Goal: Task Accomplishment & Management: Complete application form

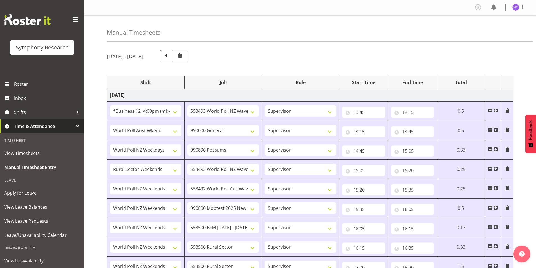
select select "81741"
select select "10527"
select select "45"
select select "11547"
select select "743"
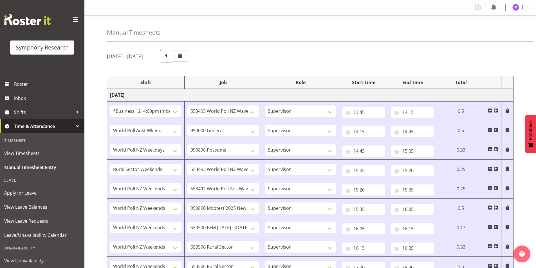
select select "45"
select select "41604"
select select "10633"
select select "45"
select select "81299"
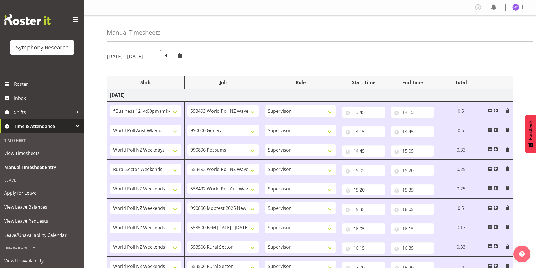
select select "10527"
select select "45"
select select "41319"
select select "10499"
select select "45"
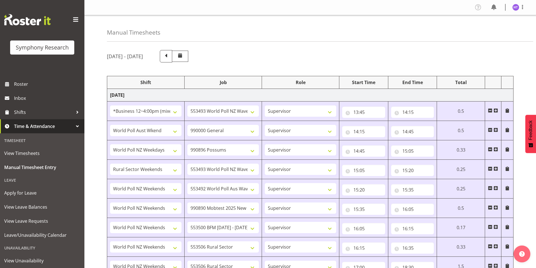
select select "41319"
select select "10485"
select select "45"
select select "41319"
select select "10242"
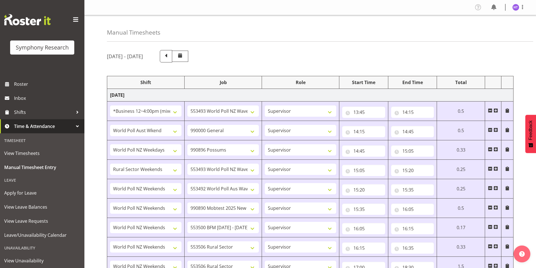
select select "45"
select select "41319"
select select "10587"
select select "45"
select select "41319"
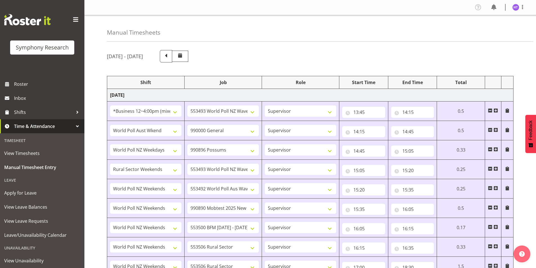
select select "10587"
select select "45"
select select "41319"
select select "10499"
select select "45"
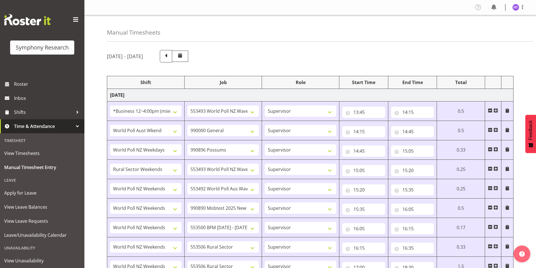
select select "41319"
select select "10527"
select select "45"
select select "41319"
select select "10585"
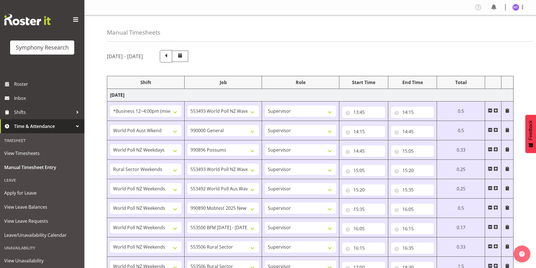
select select "45"
select select "41604"
select select "743"
select select "45"
select select "81741"
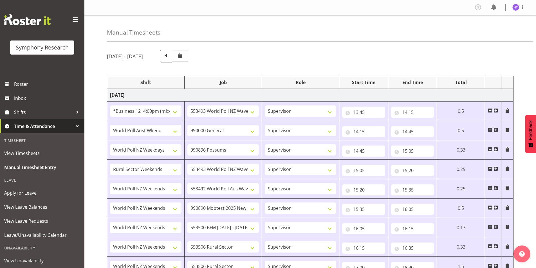
select select "10633"
select select "45"
select select "26078"
select select "10587"
select select "45"
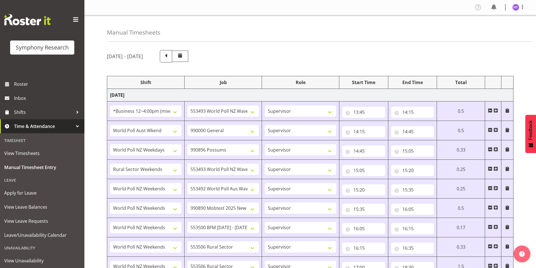
select select "1607"
select select "10527"
select select "45"
select select "57511"
select select "10499"
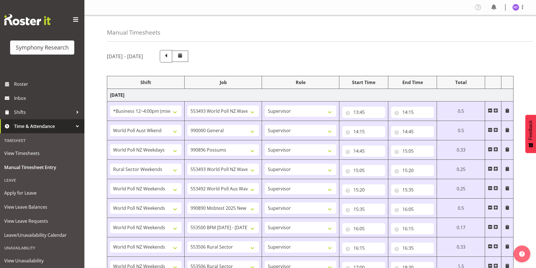
select select "45"
select select "41319"
select select "10587"
select select "45"
select select "41319"
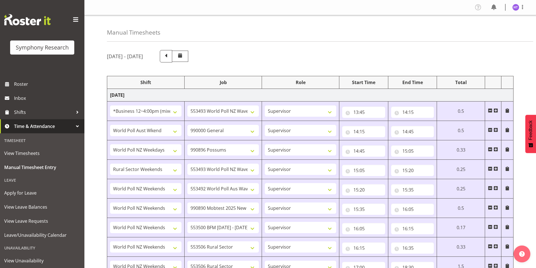
select select "10633"
select select "45"
select select "41319"
select select "10587"
select select "45"
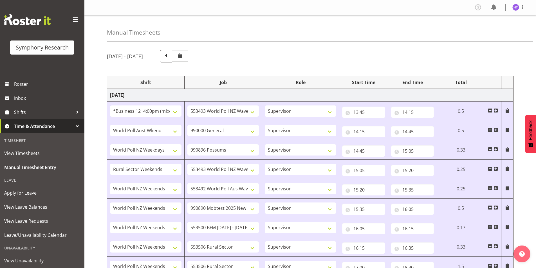
select select "41319"
select select "10527"
select select "45"
select select "41604"
select select "10499"
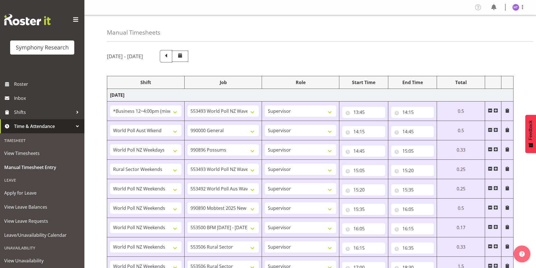
select select "45"
select select "41319"
select select "743"
select select "45"
select select "41319"
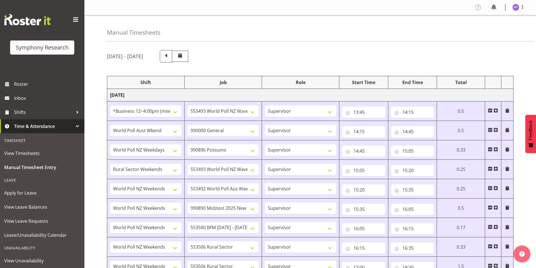
select select "10499"
select select "45"
select select "41604"
select select "9426"
select select "45"
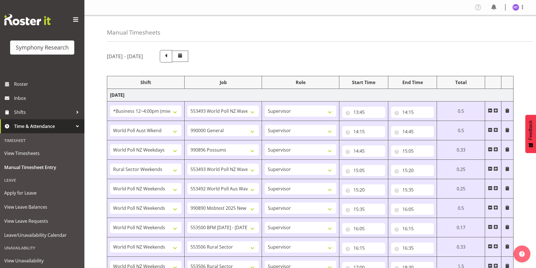
select select "41319"
select select "10242"
select select "45"
select select "4583"
select select "10527"
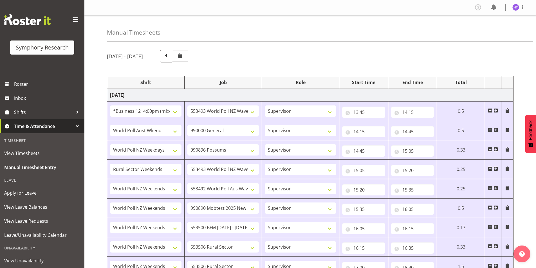
select select "45"
select select "41319"
select select "10499"
select select "45"
select select "41319"
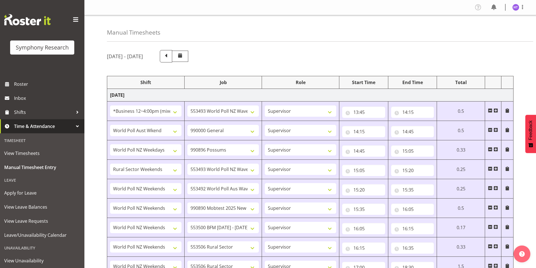
select select "10587"
select select "45"
select select "41319"
select select "743"
select select "45"
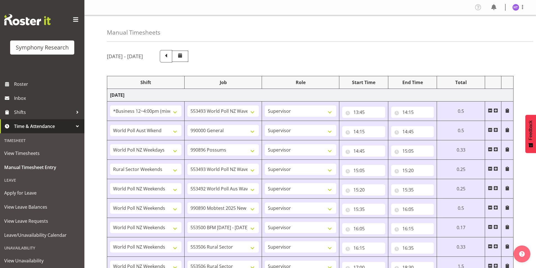
select select "41319"
select select "10587"
select select "45"
select select "41319"
select select "10527"
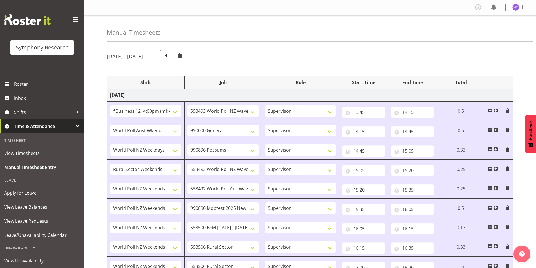
select select "45"
select select "41319"
select select "10499"
select select "45"
select select "11547"
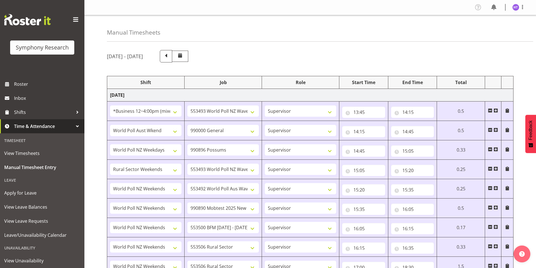
select select "10499"
select select "45"
select select "41319"
select select "10527"
select select "45"
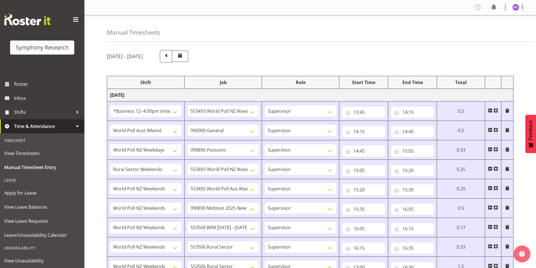
select select "41319"
select select "10587"
select select "45"
select select "41319"
select select "10485"
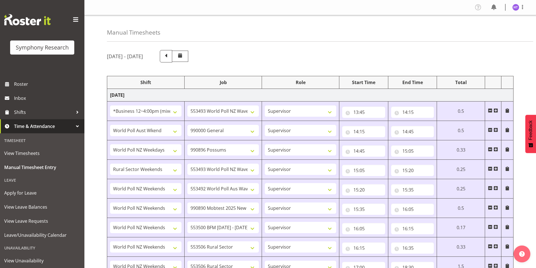
select select "45"
select select "41319"
select select "743"
select select "45"
select select "41319"
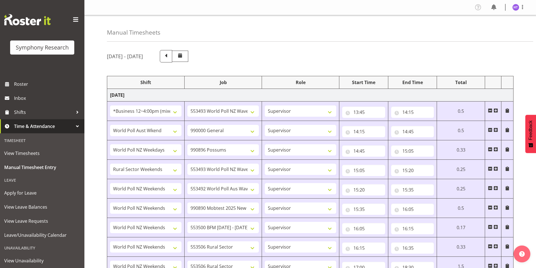
select select "10242"
select select "45"
select select "41319"
select select "10499"
select select "45"
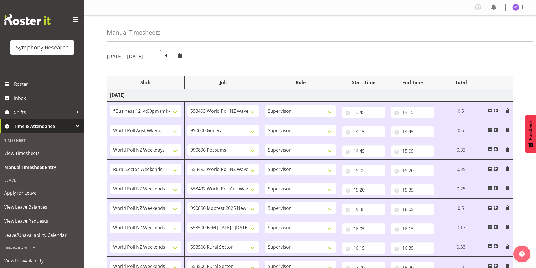
select select "41319"
select select "10587"
select select "45"
select select "41319"
select select "10575"
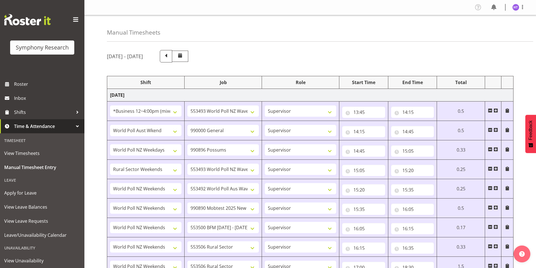
select select "45"
select select "41604"
select select "10499"
select select "45"
select select "41319"
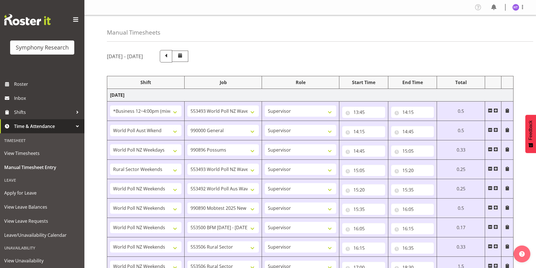
select select "743"
select select "45"
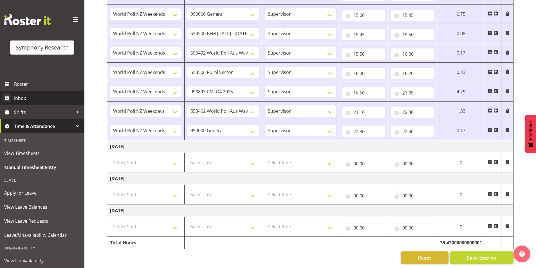
scroll to position [858, 0]
click at [27, 87] on span "Roster" at bounding box center [48, 84] width 68 height 8
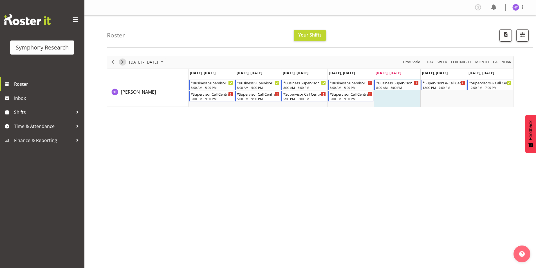
click at [125, 61] on span "Next" at bounding box center [122, 62] width 7 height 7
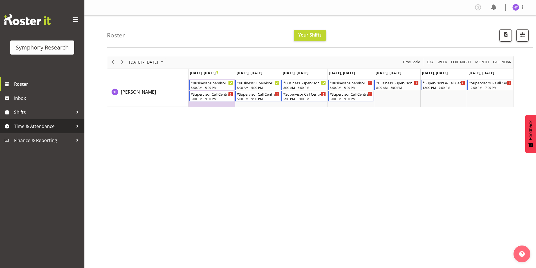
click at [43, 127] on span "Time & Attendance" at bounding box center [43, 126] width 59 height 8
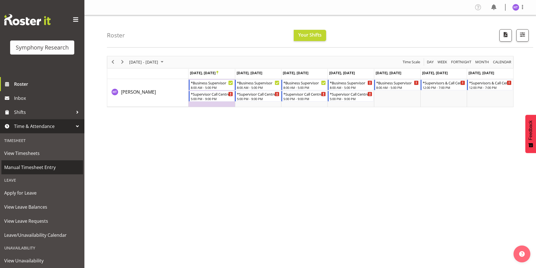
click at [41, 164] on span "Manual Timesheet Entry" at bounding box center [42, 167] width 76 height 8
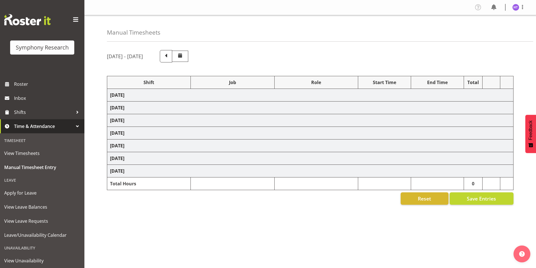
select select "81741"
select select "10527"
select select "45"
select select "11547"
select select "743"
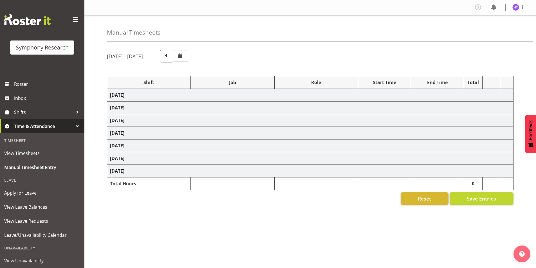
select select "45"
select select "41604"
select select "10633"
select select "45"
select select "81299"
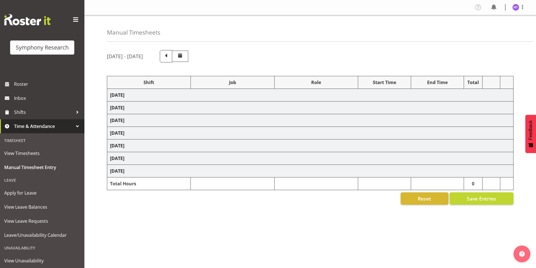
select select "10527"
select select "45"
select select "41319"
select select "10499"
select select "45"
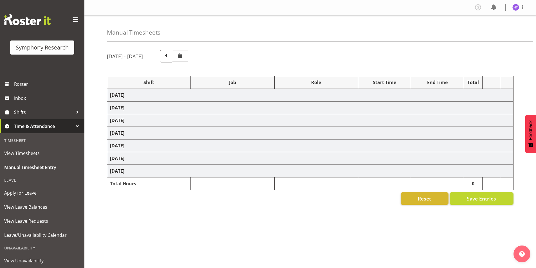
select select "41319"
select select "10485"
select select "45"
select select "41319"
select select "10242"
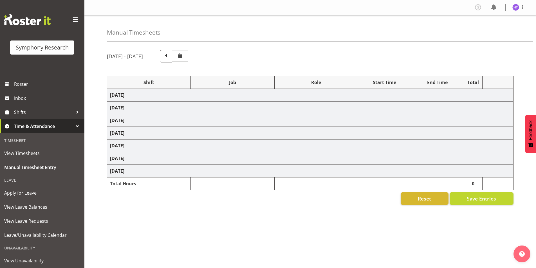
select select "45"
select select "41319"
select select "10587"
select select "45"
select select "41319"
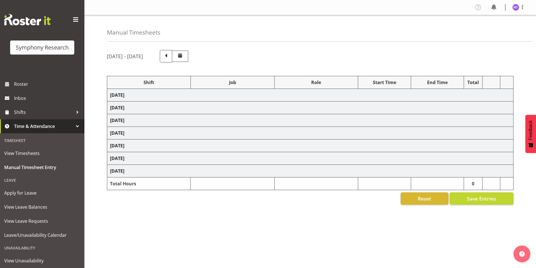
select select "10587"
select select "45"
select select "41319"
select select "10499"
select select "45"
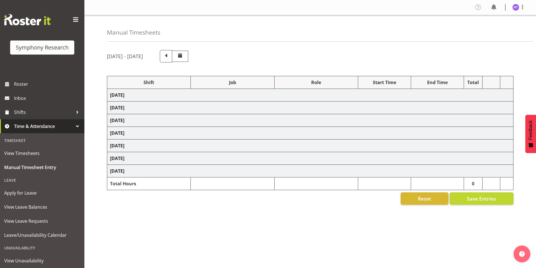
select select "41319"
select select "10527"
select select "45"
select select "41319"
select select "10585"
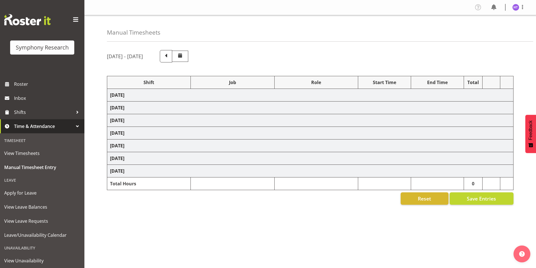
select select "45"
select select "41604"
select select "743"
select select "45"
select select "81741"
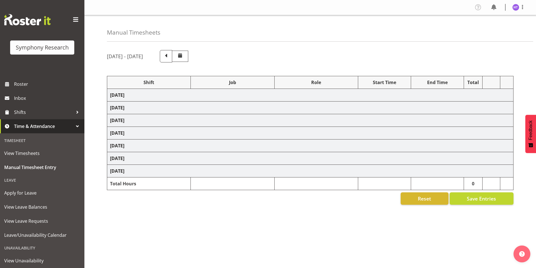
select select "10633"
select select "45"
select select "26078"
select select "10587"
select select "45"
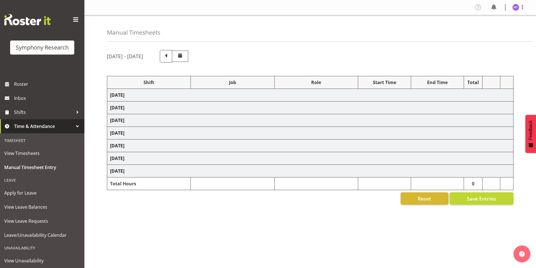
select select "1607"
select select "10527"
select select "45"
select select "57511"
select select "10499"
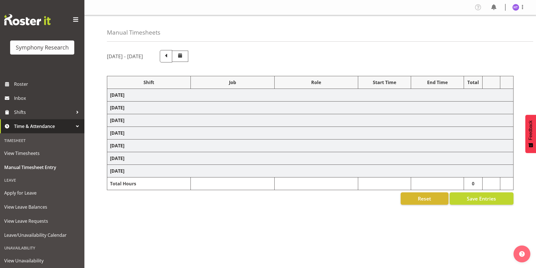
select select "45"
select select "41319"
select select "10587"
select select "45"
select select "41319"
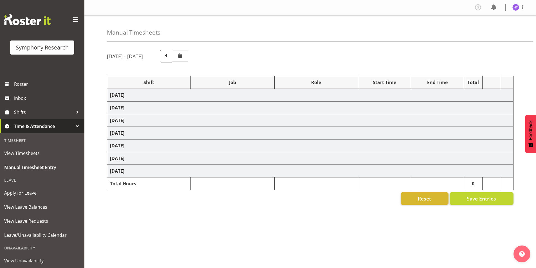
select select "10633"
select select "45"
select select "41319"
select select "10587"
select select "45"
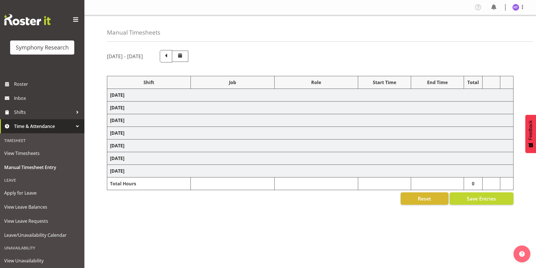
select select "41319"
select select "10527"
select select "45"
select select "41604"
select select "10499"
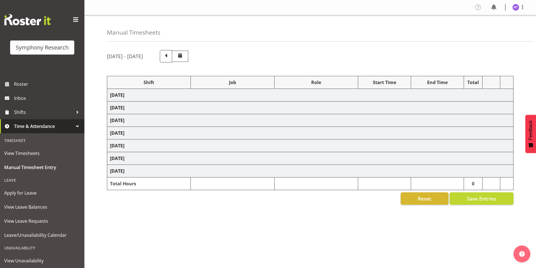
select select "45"
select select "41319"
select select "743"
select select "45"
select select "41319"
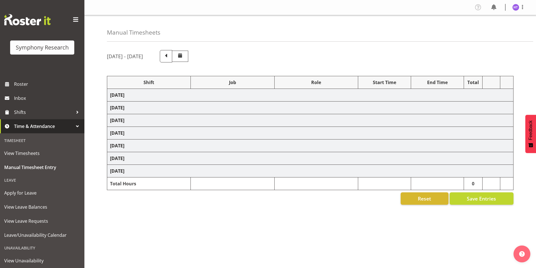
select select "10499"
select select "45"
select select "41604"
select select "9426"
select select "45"
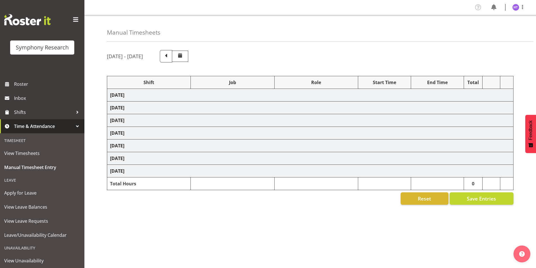
select select "41319"
select select "10242"
select select "45"
select select "4583"
select select "10527"
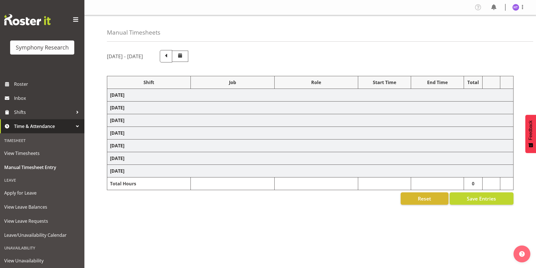
select select "45"
select select "41319"
select select "10499"
select select "45"
select select "41319"
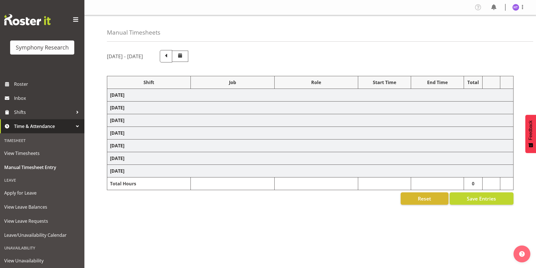
select select "10587"
select select "45"
select select "41319"
select select "743"
select select "45"
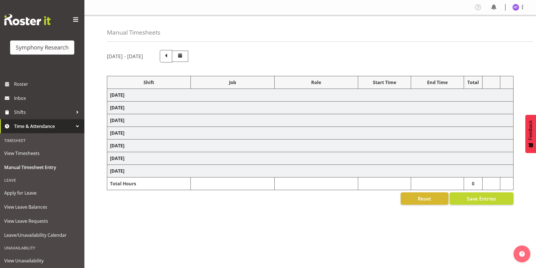
select select "41319"
select select "10587"
select select "45"
select select "41319"
select select "10527"
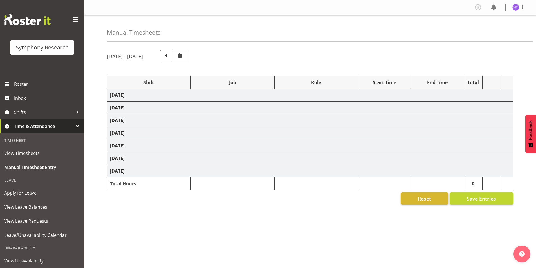
select select "45"
select select "41319"
select select "10499"
select select "45"
select select "11547"
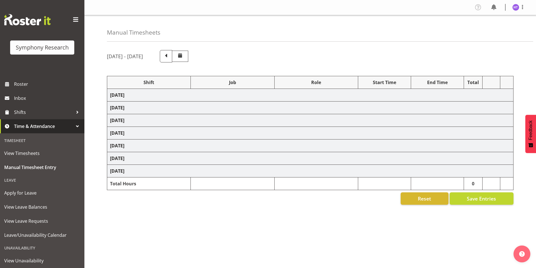
select select "10499"
select select "45"
select select "41319"
select select "10527"
select select "45"
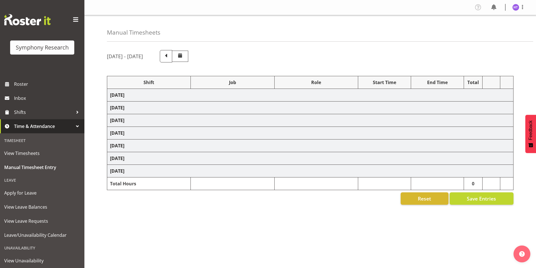
select select "41319"
select select "10587"
select select "45"
select select "41319"
select select "10485"
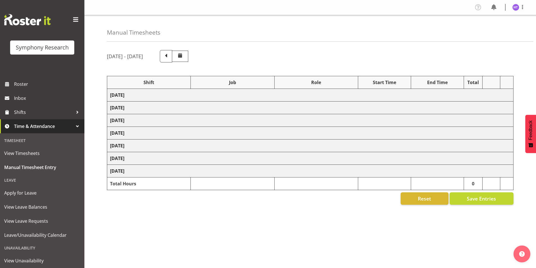
select select "45"
select select "41319"
select select "743"
select select "45"
select select "41319"
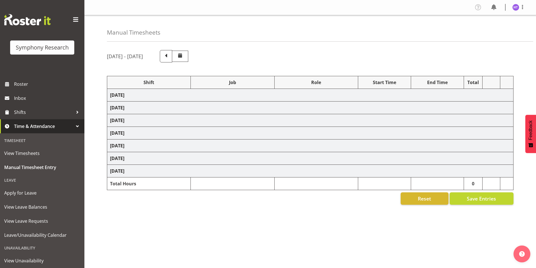
select select "10242"
select select "45"
select select "41319"
select select "10499"
select select "45"
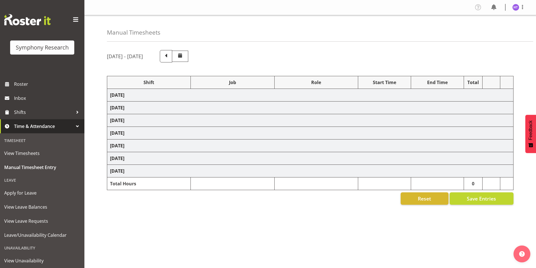
select select "41319"
select select "10587"
select select "45"
select select "41319"
select select "10575"
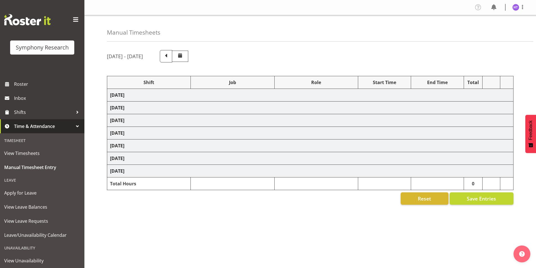
select select "45"
select select "41604"
select select "10499"
select select "45"
select select "41319"
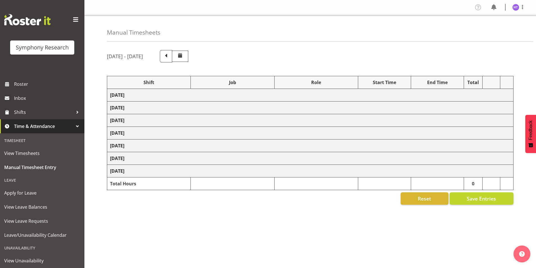
select select "743"
select select "45"
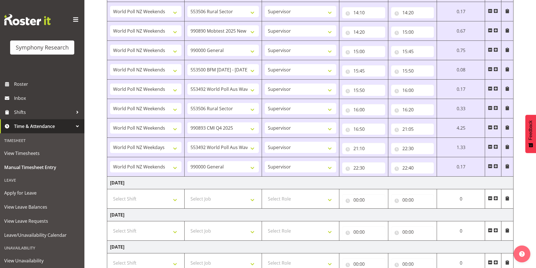
scroll to position [858, 0]
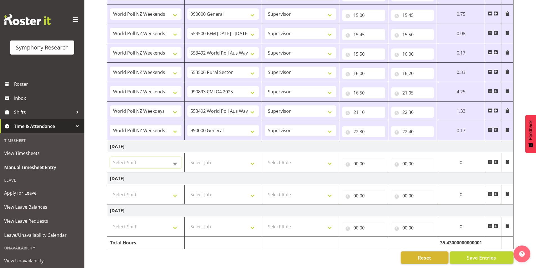
click at [141, 159] on select "Select Shift !!Weekend Residential (Roster IT Shift Label) *Business 9/10am ~ 4…" at bounding box center [146, 162] width 72 height 11
select select "41319"
click at [110, 157] on select "Select Shift !!Weekend Residential (Roster IT Shift Label) *Business 9/10am ~ 4…" at bounding box center [146, 162] width 72 height 11
click at [202, 161] on select "Select Job 550060 IF Admin 553492 World Poll Aus Wave 2 Main 2025 553493 World …" at bounding box center [224, 162] width 72 height 11
select select "743"
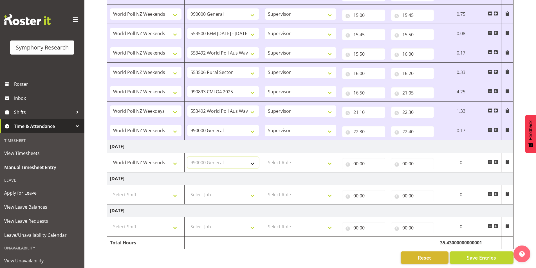
click at [188, 157] on select "Select Job 550060 IF Admin 553492 World Poll Aus Wave 2 Main 2025 553493 World …" at bounding box center [224, 162] width 72 height 11
click at [288, 157] on select "Select Role Interviewing Briefing Supervisor" at bounding box center [301, 162] width 72 height 11
select select "45"
click at [265, 157] on select "Select Role Interviewing Briefing Supervisor" at bounding box center [301, 162] width 72 height 11
click at [359, 158] on input "00:00" at bounding box center [363, 163] width 43 height 11
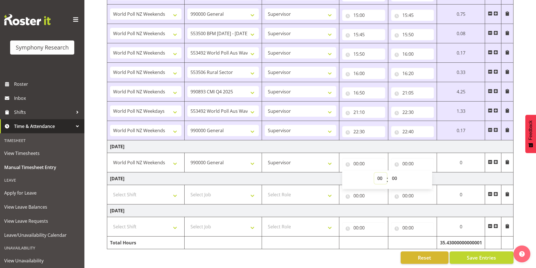
click at [377, 175] on select "00 01 02 03 04 05 06 07 08 09 10 11 12 13 14 15 16 17 18 19 20 21 22 23" at bounding box center [381, 178] width 13 height 11
select select "8"
click at [375, 173] on select "00 01 02 03 04 05 06 07 08 09 10 11 12 13 14 15 16 17 18 19 20 21 22 23" at bounding box center [381, 178] width 13 height 11
type input "08:00"
click at [396, 174] on select "00 01 02 03 04 05 06 07 08 09 10 11 12 13 14 15 16 17 18 19 20 21 22 23 24 25 2…" at bounding box center [395, 178] width 13 height 11
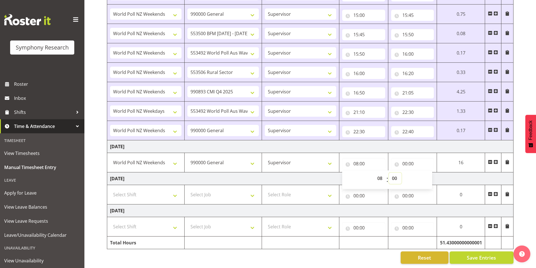
select select "40"
click at [389, 173] on select "00 01 02 03 04 05 06 07 08 09 10 11 12 13 14 15 16 17 18 19 20 21 22 23 24 25 2…" at bounding box center [395, 178] width 13 height 11
type input "08:40"
click at [403, 161] on input "00:00" at bounding box center [410, 163] width 43 height 11
click at [428, 176] on select "00 01 02 03 04 05 06 07 08 09 10 11 12 13 14 15 16 17 18 19 20 21 22 23" at bounding box center [428, 178] width 13 height 11
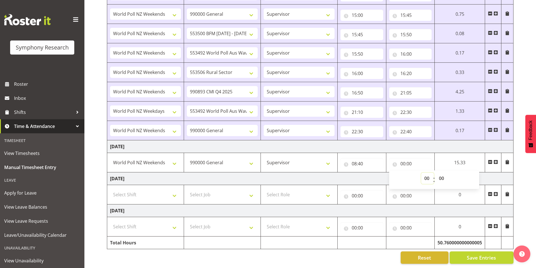
select select "9"
click at [422, 173] on select "00 01 02 03 04 05 06 07 08 09 10 11 12 13 14 15 16 17 18 19 20 21 22 23" at bounding box center [428, 178] width 13 height 11
type input "09:00"
click at [439, 173] on select "00 01 02 03 04 05 06 07 08 09 10 11 12 13 14 15 16 17 18 19 20 21 22 23 24 25 2…" at bounding box center [442, 178] width 13 height 11
select select "30"
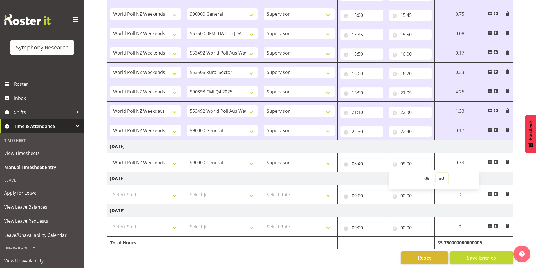
click at [436, 173] on select "00 01 02 03 04 05 06 07 08 09 10 11 12 13 14 15 16 17 18 19 20 21 22 23 24 25 2…" at bounding box center [442, 178] width 13 height 11
type input "09:30"
click at [498, 160] on span at bounding box center [496, 162] width 5 height 5
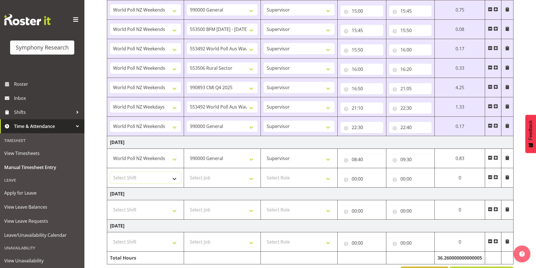
click at [150, 184] on select "Select Shift !!Weekend Residential (Roster IT Shift Label) *Business 9/10am ~ 4…" at bounding box center [145, 177] width 71 height 11
click at [151, 176] on select "Select Shift !!Weekend Residential (Roster IT Shift Label) *Business 9/10am ~ 4…" at bounding box center [145, 177] width 71 height 11
click at [151, 175] on select "Select Shift !!Weekend Residential (Roster IT Shift Label) *Business 9/10am ~ 4…" at bounding box center [145, 177] width 71 height 11
select select "41319"
click at [110, 172] on select "Select Shift !!Weekend Residential (Roster IT Shift Label) *Business 9/10am ~ 4…" at bounding box center [145, 177] width 71 height 11
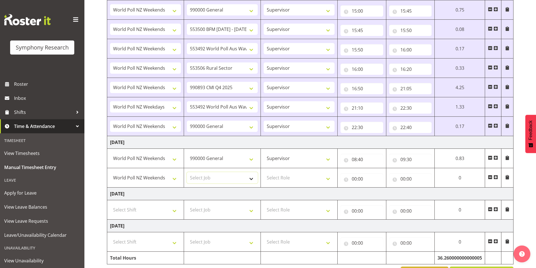
click at [209, 182] on select "Select Job 550060 IF Admin 553492 World Poll Aus Wave 2 Main 2025 553493 World …" at bounding box center [222, 177] width 71 height 11
select select "10485"
click at [187, 172] on select "Select Job 550060 IF Admin 553492 World Poll Aus Wave 2 Main 2025 553493 World …" at bounding box center [222, 177] width 71 height 11
click at [280, 178] on select "Select Role Interviewing Briefing Supervisor" at bounding box center [299, 177] width 71 height 11
select select "45"
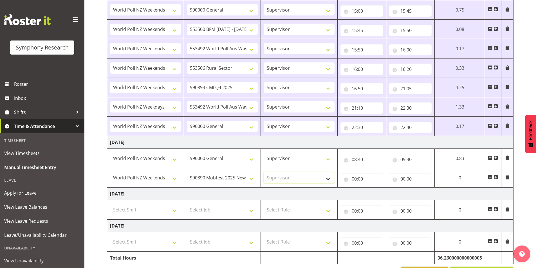
click at [264, 172] on select "Select Role Interviewing Briefing Supervisor" at bounding box center [299, 177] width 71 height 11
click at [356, 178] on input "00:00" at bounding box center [362, 178] width 43 height 11
click at [379, 194] on select "00 01 02 03 04 05 06 07 08 09 10 11 12 13 14 15 16 17 18 19 20 21 22 23" at bounding box center [379, 193] width 13 height 11
select select "9"
click at [373, 188] on select "00 01 02 03 04 05 06 07 08 09 10 11 12 13 14 15 16 17 18 19 20 21 22 23" at bounding box center [379, 193] width 13 height 11
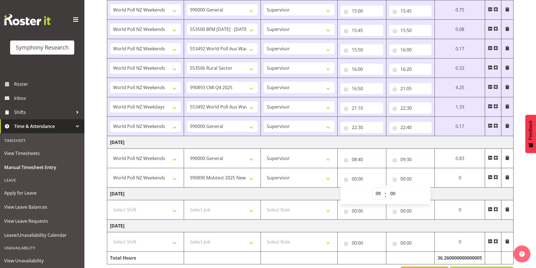
type input "09:00"
click at [390, 196] on select "00 01 02 03 04 05 06 07 08 09 10 11 12 13 14 15 16 17 18 19 20 21 22 23 24 25 2…" at bounding box center [393, 193] width 13 height 11
select select "30"
click at [387, 188] on select "00 01 02 03 04 05 06 07 08 09 10 11 12 13 14 15 16 17 18 19 20 21 22 23 24 25 2…" at bounding box center [393, 193] width 13 height 11
type input "09:30"
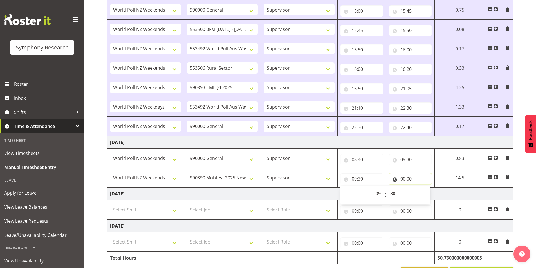
click at [401, 178] on input "00:00" at bounding box center [410, 178] width 43 height 11
click at [425, 196] on select "00 01 02 03 04 05 06 07 08 09 10 11 12 13 14 15 16 17 18 19 20 21 22 23" at bounding box center [428, 193] width 13 height 11
select select "9"
click at [422, 188] on select "00 01 02 03 04 05 06 07 08 09 10 11 12 13 14 15 16 17 18 19 20 21 22 23" at bounding box center [428, 193] width 13 height 11
type input "09:00"
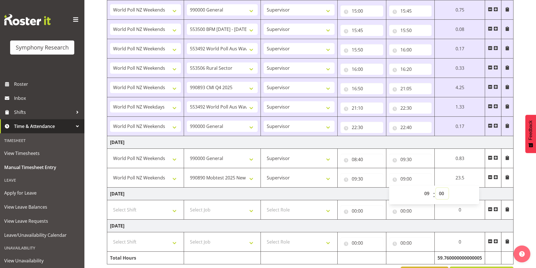
click at [440, 193] on select "00 01 02 03 04 05 06 07 08 09 10 11 12 13 14 15 16 17 18 19 20 21 22 23 24 25 2…" at bounding box center [442, 193] width 13 height 11
select select "40"
click at [438, 188] on select "00 01 02 03 04 05 06 07 08 09 10 11 12 13 14 15 16 17 18 19 20 21 22 23 24 25 2…" at bounding box center [442, 193] width 13 height 11
type input "09:40"
click at [498, 176] on span at bounding box center [496, 177] width 5 height 5
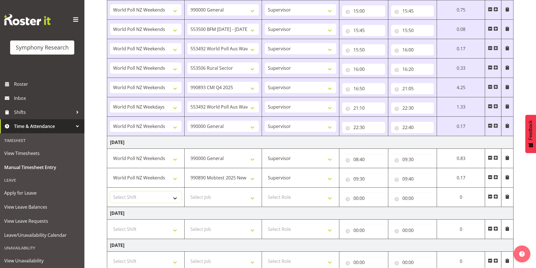
click at [135, 199] on select "Select Shift !!Weekend Residential (Roster IT Shift Label) *Business 9/10am ~ 4…" at bounding box center [146, 197] width 72 height 11
select select "41319"
click at [110, 192] on select "Select Shift !!Weekend Residential (Roster IT Shift Label) *Business 9/10am ~ 4…" at bounding box center [146, 197] width 72 height 11
click at [216, 195] on select "Select Job 550060 IF Admin 553492 World Poll Aus Wave 2 Main 2025 553493 World …" at bounding box center [224, 197] width 72 height 11
select select "10575"
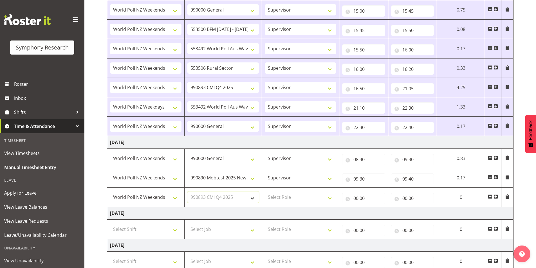
click at [188, 192] on select "Select Job 550060 IF Admin 553492 World Poll Aus Wave 2 Main 2025 553493 World …" at bounding box center [224, 197] width 72 height 11
click at [302, 199] on select "Select Role Interviewing Briefing Supervisor" at bounding box center [301, 197] width 72 height 11
select select "45"
click at [265, 192] on select "Select Role Interviewing Briefing Supervisor" at bounding box center [301, 197] width 72 height 11
click at [356, 199] on input "00:00" at bounding box center [363, 198] width 43 height 11
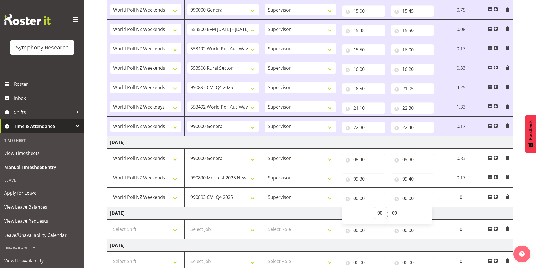
click at [379, 213] on select "00 01 02 03 04 05 06 07 08 09 10 11 12 13 14 15 16 17 18 19 20 21 22 23" at bounding box center [381, 213] width 13 height 11
select select "9"
click at [375, 208] on select "00 01 02 03 04 05 06 07 08 09 10 11 12 13 14 15 16 17 18 19 20 21 22 23" at bounding box center [381, 213] width 13 height 11
type input "09:00"
click at [394, 214] on select "00 01 02 03 04 05 06 07 08 09 10 11 12 13 14 15 16 17 18 19 20 21 22 23 24 25 2…" at bounding box center [395, 213] width 13 height 11
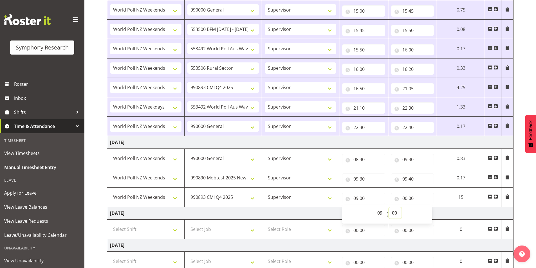
select select "40"
click at [389, 208] on select "00 01 02 03 04 05 06 07 08 09 10 11 12 13 14 15 16 17 18 19 20 21 22 23 24 25 2…" at bounding box center [395, 213] width 13 height 11
type input "09:40"
click at [402, 200] on input "00:00" at bounding box center [410, 198] width 43 height 11
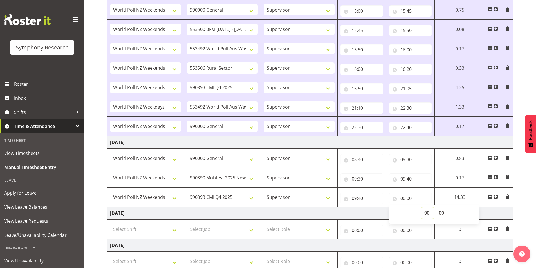
click at [426, 214] on select "00 01 02 03 04 05 06 07 08 09 10 11 12 13 14 15 16 17 18 19 20 21 22 23" at bounding box center [428, 213] width 13 height 11
select select "9"
click at [422, 208] on select "00 01 02 03 04 05 06 07 08 09 10 11 12 13 14 15 16 17 18 19 20 21 22 23" at bounding box center [428, 213] width 13 height 11
type input "09:00"
click at [443, 211] on select "00 01 02 03 04 05 06 07 08 09 10 11 12 13 14 15 16 17 18 19 20 21 22 23 24 25 2…" at bounding box center [442, 213] width 13 height 11
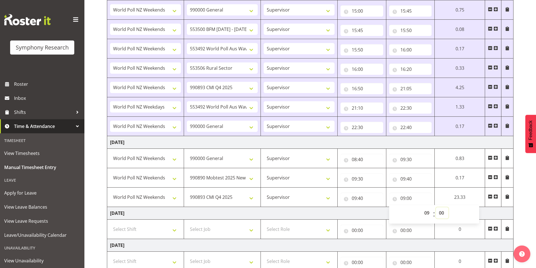
select select "50"
click at [438, 208] on select "00 01 02 03 04 05 06 07 08 09 10 11 12 13 14 15 16 17 18 19 20 21 22 23 24 25 2…" at bounding box center [442, 213] width 13 height 11
type input "09:50"
click at [496, 196] on span at bounding box center [496, 197] width 5 height 5
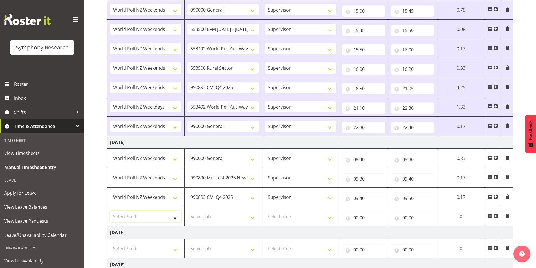
click at [149, 213] on select "Select Shift !!Weekend Residential (Roster IT Shift Label) *Business 9/10am ~ 4…" at bounding box center [146, 216] width 72 height 11
select select "41319"
click at [110, 211] on select "Select Shift !!Weekend Residential (Roster IT Shift Label) *Business 9/10am ~ 4…" at bounding box center [146, 216] width 72 height 11
click at [222, 217] on select "Select Job 550060 IF Admin 553492 World Poll Aus Wave 2 Main 2025 553493 World …" at bounding box center [224, 216] width 72 height 11
select select "10631"
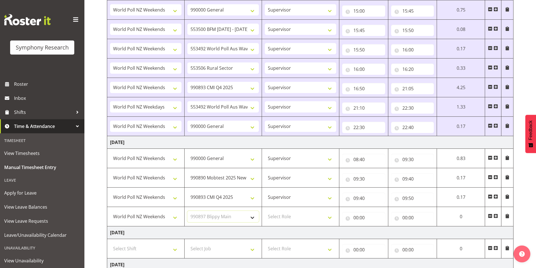
click at [188, 211] on select "Select Job 550060 IF Admin 553492 World Poll Aus Wave 2 Main 2025 553493 World …" at bounding box center [224, 216] width 72 height 11
click at [290, 219] on select "Select Role Interviewing Briefing Supervisor" at bounding box center [301, 216] width 72 height 11
select select "45"
click at [265, 211] on select "Select Role Interviewing Briefing Supervisor" at bounding box center [301, 216] width 72 height 11
click at [357, 219] on input "00:00" at bounding box center [363, 217] width 43 height 11
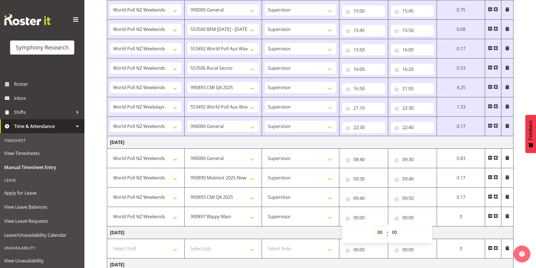
click at [379, 229] on select "00 01 02 03 04 05 06 07 08 09 10 11 12 13 14 15 16 17 18 19 20 21 22 23" at bounding box center [381, 232] width 13 height 11
select select "9"
click at [375, 227] on select "00 01 02 03 04 05 06 07 08 09 10 11 12 13 14 15 16 17 18 19 20 21 22 23" at bounding box center [381, 232] width 13 height 11
type input "09:00"
click at [396, 229] on select "00 01 02 03 04 05 06 07 08 09 10 11 12 13 14 15 16 17 18 19 20 21 22 23 24 25 2…" at bounding box center [395, 232] width 13 height 11
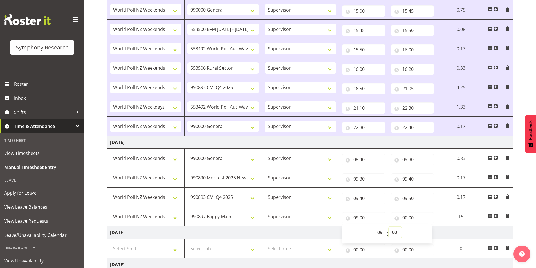
select select "50"
click at [389, 227] on select "00 01 02 03 04 05 06 07 08 09 10 11 12 13 14 15 16 17 18 19 20 21 22 23 24 25 2…" at bounding box center [395, 232] width 13 height 11
type input "09:50"
click at [407, 218] on input "00:00" at bounding box center [412, 217] width 43 height 11
click at [426, 236] on select "00 01 02 03 04 05 06 07 08 09 10 11 12 13 14 15 16 17 18 19 20 21 22 23" at bounding box center [430, 232] width 13 height 11
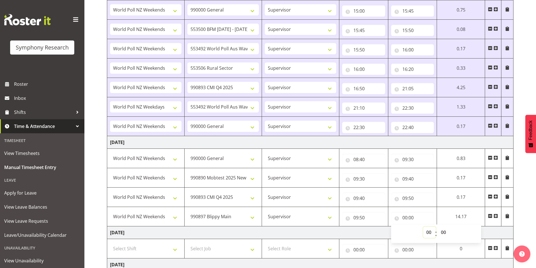
select select "10"
click at [424, 227] on select "00 01 02 03 04 05 06 07 08 09 10 11 12 13 14 15 16 17 18 19 20 21 22 23" at bounding box center [430, 232] width 13 height 11
type input "10:00"
click at [447, 233] on select "00 01 02 03 04 05 06 07 08 09 10 11 12 13 14 15 16 17 18 19 20 21 22 23 24 25 2…" at bounding box center [444, 232] width 13 height 11
select select "25"
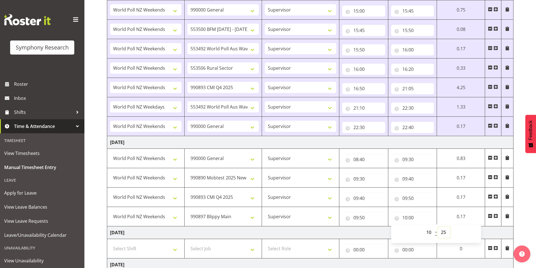
click at [438, 227] on select "00 01 02 03 04 05 06 07 08 09 10 11 12 13 14 15 16 17 18 19 20 21 22 23 24 25 2…" at bounding box center [444, 232] width 13 height 11
type input "10:25"
click at [495, 216] on span at bounding box center [496, 216] width 5 height 5
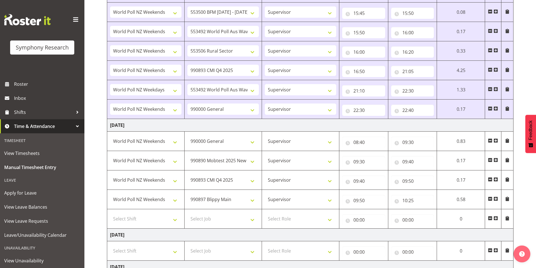
scroll to position [886, 0]
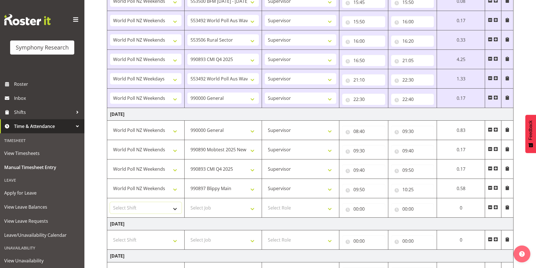
click at [146, 207] on select "Select Shift !!Weekend Residential (Roster IT Shift Label) *Business 9/10am ~ 4…" at bounding box center [146, 207] width 72 height 11
select select "41319"
click at [110, 202] on select "Select Shift !!Weekend Residential (Roster IT Shift Label) *Business 9/10am ~ 4…" at bounding box center [146, 207] width 72 height 11
click at [224, 204] on select "Select Job 550060 IF Admin 553492 World Poll Aus Wave 2 Main 2025 553493 World …" at bounding box center [224, 207] width 72 height 11
select select "10633"
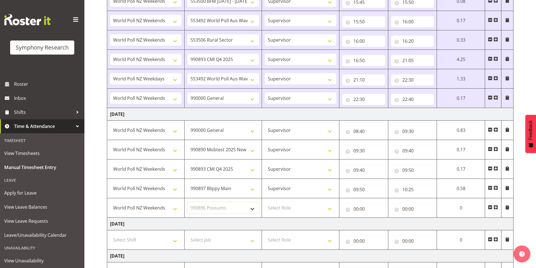
click at [188, 202] on select "Select Job 550060 IF Admin 553492 World Poll Aus Wave 2 Main 2025 553493 World …" at bounding box center [224, 207] width 72 height 11
click at [295, 209] on select "Select Role Interviewing Briefing Supervisor" at bounding box center [301, 207] width 72 height 11
select select "45"
click at [265, 202] on select "Select Role Interviewing Briefing Supervisor" at bounding box center [301, 207] width 72 height 11
click at [356, 207] on input "00:00" at bounding box center [363, 209] width 43 height 11
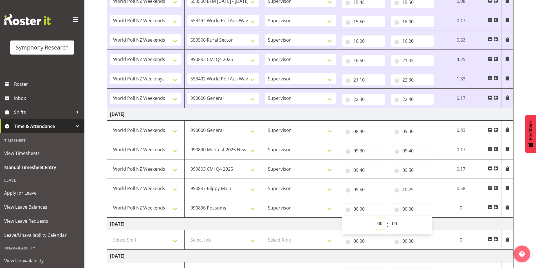
click at [375, 222] on select "00 01 02 03 04 05 06 07 08 09 10 11 12 13 14 15 16 17 18 19 20 21 22 23" at bounding box center [381, 223] width 13 height 11
select select "10"
click at [375, 218] on select "00 01 02 03 04 05 06 07 08 09 10 11 12 13 14 15 16 17 18 19 20 21 22 23" at bounding box center [381, 223] width 13 height 11
type input "10:00"
drag, startPoint x: 396, startPoint y: 224, endPoint x: 391, endPoint y: 226, distance: 5.4
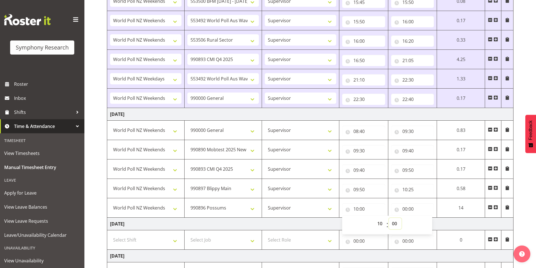
click at [396, 224] on select "00 01 02 03 04 05 06 07 08 09 10 11 12 13 14 15 16 17 18 19 20 21 22 23 24 25 2…" at bounding box center [395, 223] width 13 height 11
select select "25"
click at [389, 218] on select "00 01 02 03 04 05 06 07 08 09 10 11 12 13 14 15 16 17 18 19 20 21 22 23 24 25 2…" at bounding box center [395, 223] width 13 height 11
type input "10:25"
click at [404, 208] on input "00:00" at bounding box center [410, 209] width 43 height 11
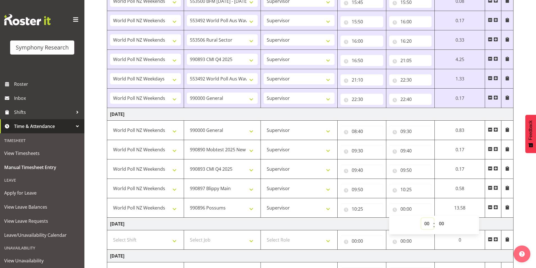
click at [424, 222] on select "00 01 02 03 04 05 06 07 08 09 10 11 12 13 14 15 16 17 18 19 20 21 22 23" at bounding box center [428, 223] width 13 height 11
select select "10"
click at [422, 218] on select "00 01 02 03 04 05 06 07 08 09 10 11 12 13 14 15 16 17 18 19 20 21 22 23" at bounding box center [428, 223] width 13 height 11
type input "10:00"
click at [443, 222] on select "00 01 02 03 04 05 06 07 08 09 10 11 12 13 14 15 16 17 18 19 20 21 22 23 24 25 2…" at bounding box center [442, 223] width 13 height 11
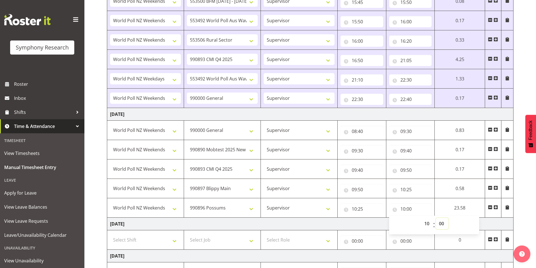
select select "55"
click at [438, 218] on select "00 01 02 03 04 05 06 07 08 09 10 11 12 13 14 15 16 17 18 19 20 21 22 23 24 25 2…" at bounding box center [442, 223] width 13 height 11
type input "10:55"
click at [495, 207] on span at bounding box center [496, 207] width 5 height 5
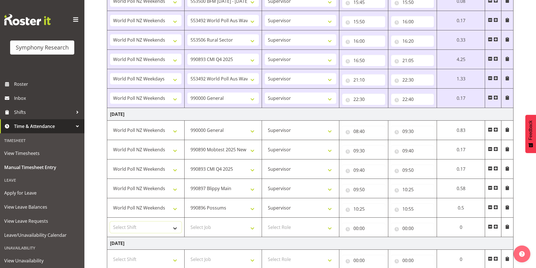
click at [120, 228] on select "Select Shift !!Weekend Residential (Roster IT Shift Label) *Business 9/10am ~ 4…" at bounding box center [146, 227] width 72 height 11
select select "41319"
click at [110, 222] on select "Select Shift !!Weekend Residential (Roster IT Shift Label) *Business 9/10am ~ 4…" at bounding box center [146, 227] width 72 height 11
click at [224, 228] on select "Select Job 550060 IF Admin 553492 World Poll Aus Wave 2 Main 2025 553493 World …" at bounding box center [224, 227] width 72 height 11
select select "10632"
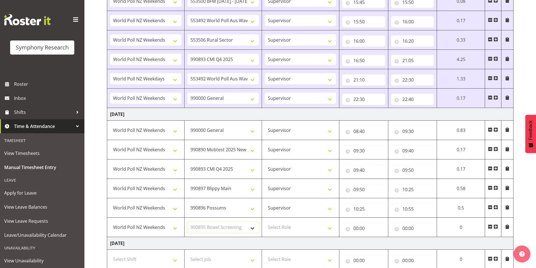
click at [188, 222] on select "Select Job 550060 IF Admin 553492 World Poll Aus Wave 2 Main 2025 553493 World …" at bounding box center [224, 227] width 72 height 11
click at [283, 225] on select "Select Role Interviewing Briefing Supervisor" at bounding box center [301, 227] width 72 height 11
select select "45"
click at [265, 222] on select "Select Role Interviewing Briefing Supervisor" at bounding box center [301, 227] width 72 height 11
click at [357, 229] on input "00:00" at bounding box center [363, 228] width 43 height 11
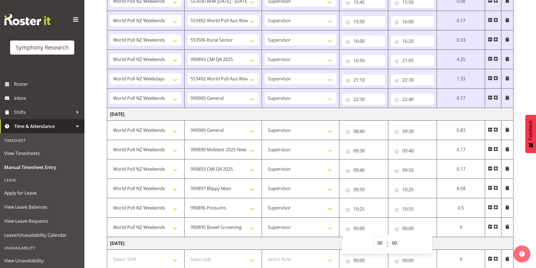
click at [378, 242] on select "00 01 02 03 04 05 06 07 08 09 10 11 12 13 14 15 16 17 18 19 20 21 22 23" at bounding box center [381, 243] width 13 height 11
select select "10"
click at [375, 238] on select "00 01 02 03 04 05 06 07 08 09 10 11 12 13 14 15 16 17 18 19 20 21 22 23" at bounding box center [381, 243] width 13 height 11
type input "10:00"
click at [392, 243] on select "00 01 02 03 04 05 06 07 08 09 10 11 12 13 14 15 16 17 18 19 20 21 22 23 24 25 2…" at bounding box center [395, 243] width 13 height 11
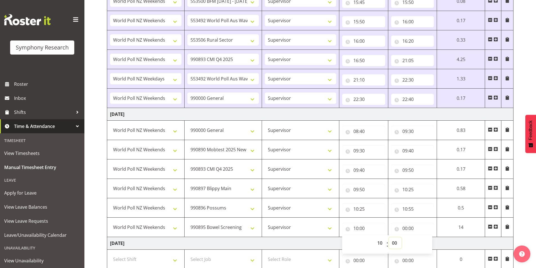
select select "55"
click at [389, 238] on select "00 01 02 03 04 05 06 07 08 09 10 11 12 13 14 15 16 17 18 19 20 21 22 23 24 25 2…" at bounding box center [395, 243] width 13 height 11
type input "10:55"
click at [403, 229] on input "00:00" at bounding box center [410, 228] width 43 height 11
click at [423, 246] on select "00 01 02 03 04 05 06 07 08 09 10 11 12 13 14 15 16 17 18 19 20 21 22 23" at bounding box center [428, 243] width 13 height 11
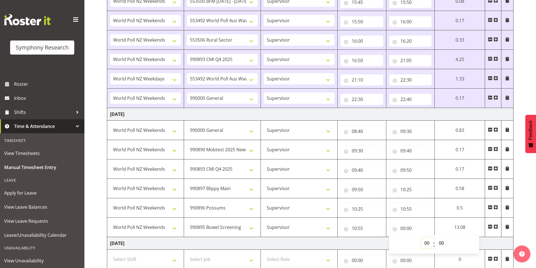
select select "11"
click at [422, 238] on select "00 01 02 03 04 05 06 07 08 09 10 11 12 13 14 15 16 17 18 19 20 21 22 23" at bounding box center [428, 243] width 13 height 11
type input "11:00"
click at [441, 244] on select "00 01 02 03 04 05 06 07 08 09 10 11 12 13 14 15 16 17 18 19 20 21 22 23 24 25 2…" at bounding box center [442, 243] width 13 height 11
select select "25"
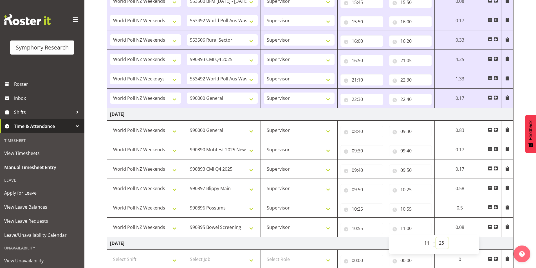
click at [438, 238] on select "00 01 02 03 04 05 06 07 08 09 10 11 12 13 14 15 16 17 18 19 20 21 22 23 24 25 2…" at bounding box center [442, 243] width 13 height 11
type input "11:25"
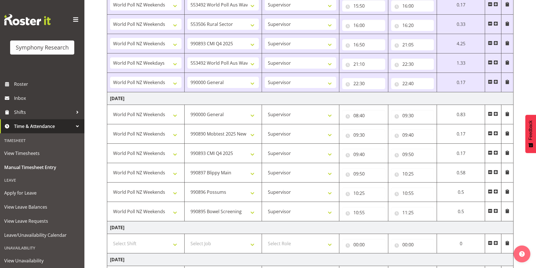
scroll to position [915, 0]
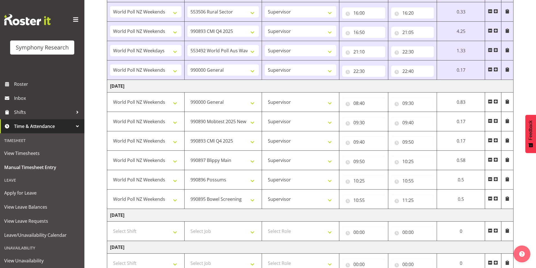
click at [496, 200] on span at bounding box center [496, 199] width 5 height 5
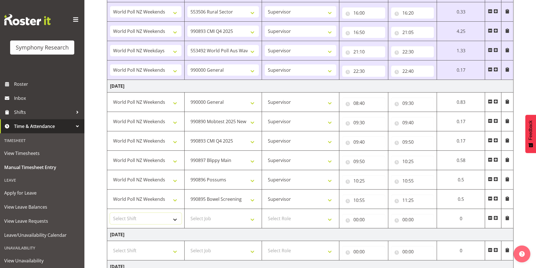
click at [147, 216] on select "Select Shift !!Weekend Residential (Roster IT Shift Label) *Business 9/10am ~ 4…" at bounding box center [146, 218] width 72 height 11
select select "41319"
click at [110, 213] on select "Select Shift !!Weekend Residential (Roster IT Shift Label) *Business 9/10am ~ 4…" at bounding box center [146, 218] width 72 height 11
click at [199, 216] on select "Select Job 550060 IF Admin 553492 World Poll Aus Wave 2 Main 2025 553493 World …" at bounding box center [224, 218] width 72 height 11
select select "9426"
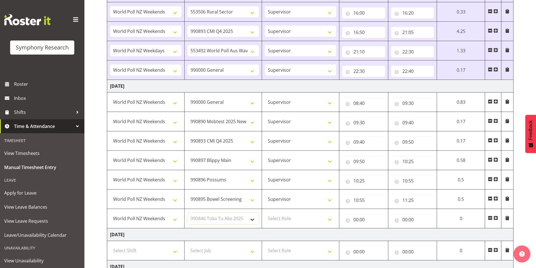
click at [188, 213] on select "Select Job 550060 IF Admin 553492 World Poll Aus Wave 2 Main 2025 553493 World …" at bounding box center [224, 218] width 72 height 11
click at [279, 217] on select "Select Role Interviewing Briefing Supervisor" at bounding box center [301, 218] width 72 height 11
click at [265, 213] on select "Select Role Interviewing Briefing Supervisor" at bounding box center [301, 218] width 72 height 11
click at [356, 219] on input "00:00" at bounding box center [363, 219] width 43 height 11
click at [375, 233] on select "00 01 02 03 04 05 06 07 08 09 10 11 12 13 14 15 16 17 18 19 20 21 22 23" at bounding box center [381, 234] width 13 height 11
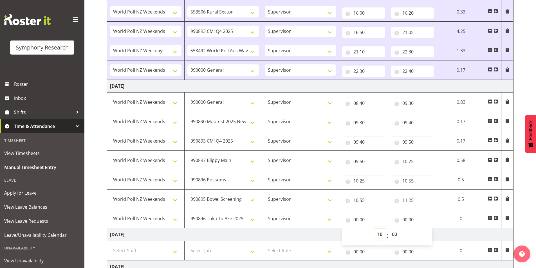
click at [375, 229] on select "00 01 02 03 04 05 06 07 08 09 10 11 12 13 14 15 16 17 18 19 20 21 22 23" at bounding box center [381, 234] width 13 height 11
click at [380, 233] on select "00 01 02 03 04 05 06 07 08 09 10 11 12 13 14 15 16 17 18 19 20 21 22 23" at bounding box center [381, 234] width 13 height 11
click at [375, 229] on select "00 01 02 03 04 05 06 07 08 09 10 11 12 13 14 15 16 17 18 19 20 21 22 23" at bounding box center [381, 234] width 13 height 11
click at [380, 233] on select "00 01 02 03 04 05 06 07 08 09 10 11 12 13 14 15 16 17 18 19 20 21 22 23" at bounding box center [381, 234] width 13 height 11
click at [375, 229] on select "00 01 02 03 04 05 06 07 08 09 10 11 12 13 14 15 16 17 18 19 20 21 22 23" at bounding box center [381, 234] width 13 height 11
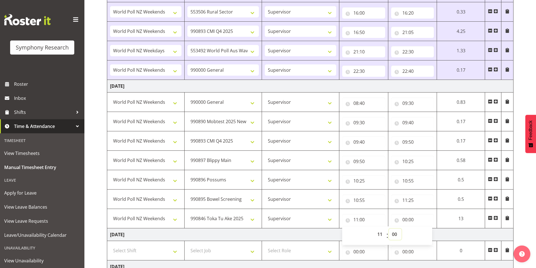
click at [395, 237] on select "00 01 02 03 04 05 06 07 08 09 10 11 12 13 14 15 16 17 18 19 20 21 22 23 24 25 2…" at bounding box center [395, 234] width 13 height 11
click at [389, 229] on select "00 01 02 03 04 05 06 07 08 09 10 11 12 13 14 15 16 17 18 19 20 21 22 23 24 25 2…" at bounding box center [395, 234] width 13 height 11
click at [404, 221] on input "00:00" at bounding box center [410, 219] width 43 height 11
click at [425, 235] on select "00 01 02 03 04 05 06 07 08 09 10 11 12 13 14 15 16 17 18 19 20 21 22 23" at bounding box center [428, 234] width 13 height 11
click at [422, 229] on select "00 01 02 03 04 05 06 07 08 09 10 11 12 13 14 15 16 17 18 19 20 21 22 23" at bounding box center [428, 234] width 13 height 11
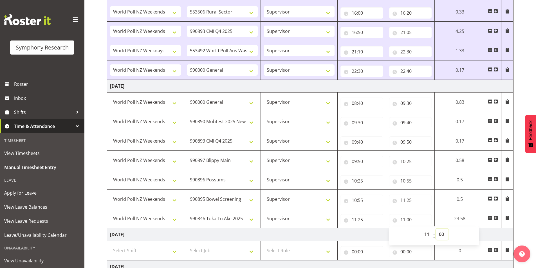
click at [439, 235] on select "00 01 02 03 04 05 06 07 08 09 10 11 12 13 14 15 16 17 18 19 20 21 22 23 24 25 2…" at bounding box center [442, 234] width 13 height 11
click at [438, 229] on select "00 01 02 03 04 05 06 07 08 09 10 11 12 13 14 15 16 17 18 19 20 21 22 23 24 25 2…" at bounding box center [442, 234] width 13 height 11
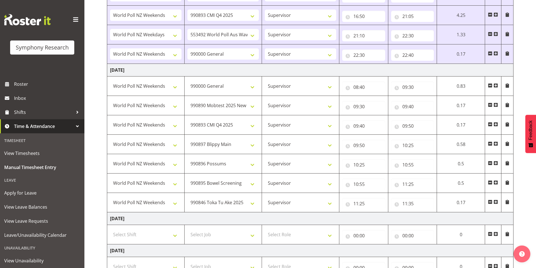
scroll to position [943, 0]
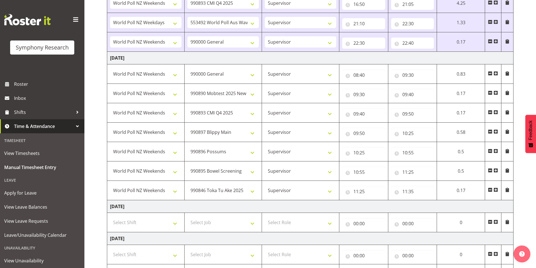
click at [496, 192] on span at bounding box center [496, 190] width 5 height 5
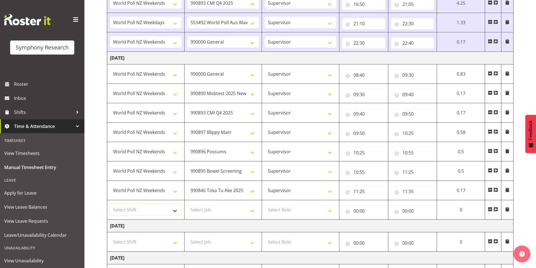
click at [138, 211] on select "Select Shift !!Weekend Residential (Roster IT Shift Label) *Business 9/10am ~ 4…" at bounding box center [146, 209] width 72 height 11
click at [110, 204] on select "Select Shift !!Weekend Residential (Roster IT Shift Label) *Business 9/10am ~ 4…" at bounding box center [146, 209] width 72 height 11
click at [202, 213] on select "Select Job 550060 IF Admin 553492 World Poll Aus Wave 2 Main 2025 553493 World …" at bounding box center [224, 209] width 72 height 11
click at [188, 204] on select "Select Job 550060 IF Admin 553492 World Poll Aus Wave 2 Main 2025 553493 World …" at bounding box center [224, 209] width 72 height 11
click at [288, 208] on select "Select Role Interviewing Briefing Supervisor" at bounding box center [301, 209] width 72 height 11
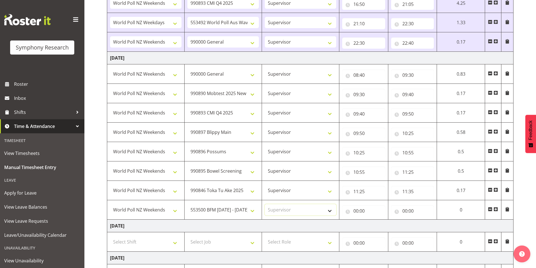
click at [265, 204] on select "Select Role Interviewing Briefing Supervisor" at bounding box center [301, 209] width 72 height 11
click at [356, 209] on input "00:00" at bounding box center [363, 211] width 43 height 11
click at [378, 225] on select "00 01 02 03 04 05 06 07 08 09 10 11 12 13 14 15 16 17 18 19 20 21 22 23" at bounding box center [381, 225] width 13 height 11
click at [375, 220] on select "00 01 02 03 04 05 06 07 08 09 10 11 12 13 14 15 16 17 18 19 20 21 22 23" at bounding box center [381, 225] width 13 height 11
click at [399, 229] on select "00 01 02 03 04 05 06 07 08 09 10 11 12 13 14 15 16 17 18 19 20 21 22 23 24 25 2…" at bounding box center [395, 225] width 13 height 11
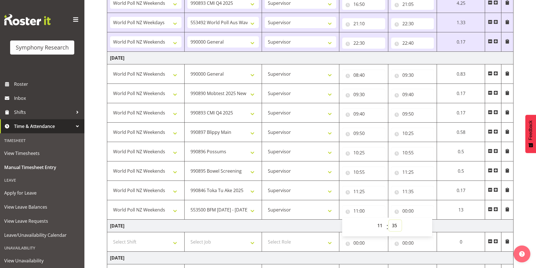
click at [389, 220] on select "00 01 02 03 04 05 06 07 08 09 10 11 12 13 14 15 16 17 18 19 20 21 22 23 24 25 2…" at bounding box center [395, 225] width 13 height 11
click at [408, 207] on input "00:00" at bounding box center [412, 211] width 43 height 11
click at [427, 226] on select "00 01 02 03 04 05 06 07 08 09 10 11 12 13 14 15 16 17 18 19 20 21 22 23" at bounding box center [430, 225] width 13 height 11
click at [424, 220] on select "00 01 02 03 04 05 06 07 08 09 10 11 12 13 14 15 16 17 18 19 20 21 22 23" at bounding box center [430, 225] width 13 height 11
click at [443, 226] on select "00 01 02 03 04 05 06 07 08 09 10 11 12 13 14 15 16 17 18 19 20 21 22 23 24 25 2…" at bounding box center [444, 225] width 13 height 11
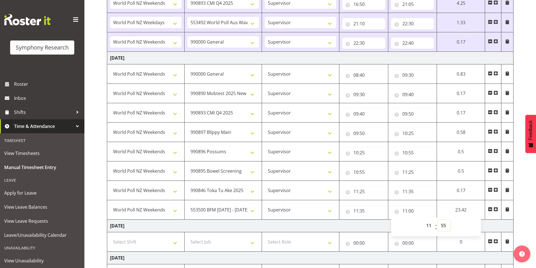
click at [438, 220] on select "00 01 02 03 04 05 06 07 08 09 10 11 12 13 14 15 16 17 18 19 20 21 22 23 24 25 2…" at bounding box center [444, 225] width 13 height 11
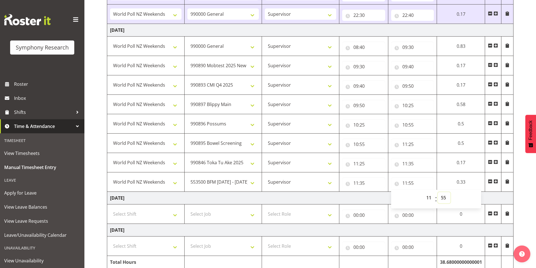
scroll to position [971, 0]
click at [496, 180] on span at bounding box center [496, 181] width 5 height 5
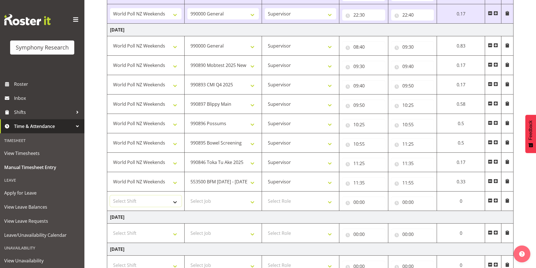
drag, startPoint x: 144, startPoint y: 202, endPoint x: 144, endPoint y: 198, distance: 4.5
click at [144, 202] on select "Select Shift !!Weekend Residential (Roster IT Shift Label) *Business 9/10am ~ 4…" at bounding box center [146, 201] width 72 height 11
click at [110, 196] on select "Select Shift !!Weekend Residential (Roster IT Shift Label) *Business 9/10am ~ 4…" at bounding box center [146, 201] width 72 height 11
click at [208, 202] on select "Select Job 550060 IF Admin 553492 World Poll Aus Wave 2 Main 2025 553493 World …" at bounding box center [224, 201] width 72 height 11
click at [188, 196] on select "Select Job 550060 IF Admin 553492 World Poll Aus Wave 2 Main 2025 553493 World …" at bounding box center [224, 201] width 72 height 11
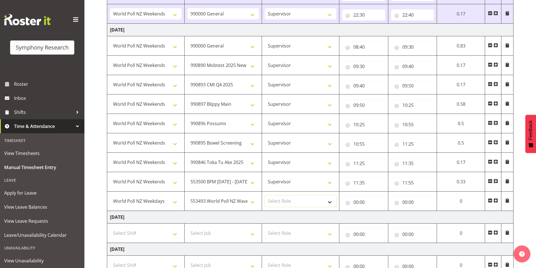
click at [289, 200] on select "Select Role Interviewing Briefing Supervisor" at bounding box center [301, 201] width 72 height 11
click at [265, 196] on select "Select Role Interviewing Briefing Supervisor" at bounding box center [301, 201] width 72 height 11
click at [359, 203] on input "00:00" at bounding box center [363, 202] width 43 height 11
click at [381, 216] on select "00 01 02 03 04 05 06 07 08 09 10 11 12 13 14 15 16 17 18 19 20 21 22 23" at bounding box center [381, 216] width 13 height 11
click at [375, 211] on select "00 01 02 03 04 05 06 07 08 09 10 11 12 13 14 15 16 17 18 19 20 21 22 23" at bounding box center [381, 216] width 13 height 11
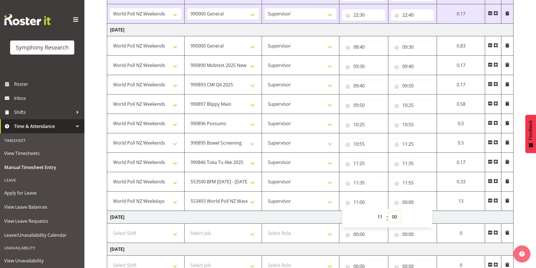
click at [396, 217] on select "00 01 02 03 04 05 06 07 08 09 10 11 12 13 14 15 16 17 18 19 20 21 22 23 24 25 2…" at bounding box center [395, 216] width 13 height 11
click at [389, 211] on select "00 01 02 03 04 05 06 07 08 09 10 11 12 13 14 15 16 17 18 19 20 21 22 23 24 25 2…" at bounding box center [395, 216] width 13 height 11
click at [403, 203] on input "00:00" at bounding box center [410, 202] width 43 height 11
click at [422, 219] on select "00 01 02 03 04 05 06 07 08 09 10 11 12 13 14 15 16 17 18 19 20 21 22 23" at bounding box center [428, 216] width 13 height 11
click at [422, 211] on select "00 01 02 03 04 05 06 07 08 09 10 11 12 13 14 15 16 17 18 19 20 21 22 23" at bounding box center [428, 216] width 13 height 11
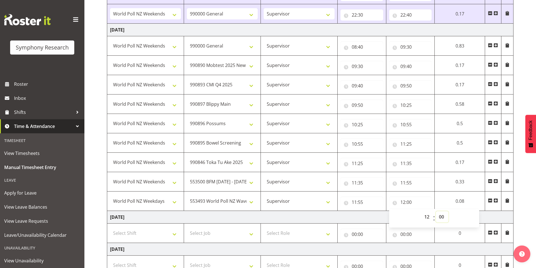
click at [439, 219] on select "00 01 02 03 04 05 06 07 08 09 10 11 12 13 14 15 16 17 18 19 20 21 22 23 24 25 2…" at bounding box center [442, 216] width 13 height 11
click at [438, 211] on select "00 01 02 03 04 05 06 07 08 09 10 11 12 13 14 15 16 17 18 19 20 21 22 23 24 25 2…" at bounding box center [442, 216] width 13 height 11
click at [496, 200] on span at bounding box center [496, 201] width 5 height 5
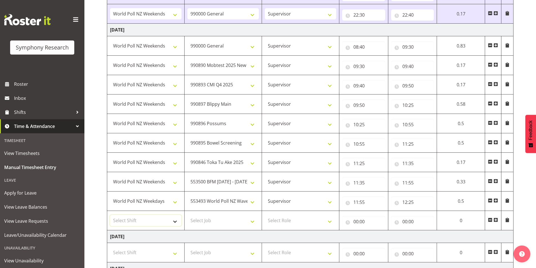
click at [128, 219] on select "Select Shift !!Weekend Residential (Roster IT Shift Label) *Business 9/10am ~ 4…" at bounding box center [146, 220] width 72 height 11
click at [110, 215] on select "Select Shift !!Weekend Residential (Roster IT Shift Label) *Business 9/10am ~ 4…" at bounding box center [146, 220] width 72 height 11
click at [223, 219] on select "Select Job 550060 IF Admin 553492 World Poll Aus Wave 2 Main 2025 553493 World …" at bounding box center [224, 220] width 72 height 11
click at [188, 215] on select "Select Job 550060 IF Admin 553492 World Poll Aus Wave 2 Main 2025 553493 World …" at bounding box center [224, 220] width 72 height 11
click at [290, 221] on select "Select Role Interviewing Briefing Supervisor" at bounding box center [301, 220] width 72 height 11
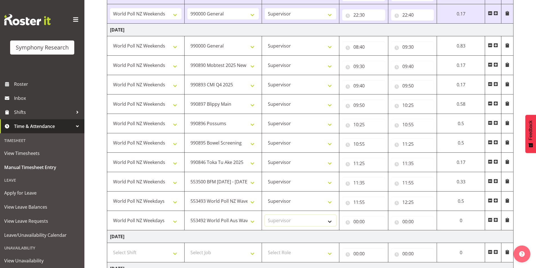
click at [265, 215] on select "Select Role Interviewing Briefing Supervisor" at bounding box center [301, 220] width 72 height 11
click at [357, 224] on input "00:00" at bounding box center [363, 221] width 43 height 11
click at [380, 236] on select "00 01 02 03 04 05 06 07 08 09 10 11 12 13 14 15 16 17 18 19 20 21 22 23" at bounding box center [381, 236] width 13 height 11
click at [375, 231] on select "00 01 02 03 04 05 06 07 08 09 10 11 12 13 14 15 16 17 18 19 20 21 22 23" at bounding box center [381, 236] width 13 height 11
click at [396, 237] on select "00 01 02 03 04 05 06 07 08 09 10 11 12 13 14 15 16 17 18 19 20 21 22 23 24 25 2…" at bounding box center [395, 236] width 13 height 11
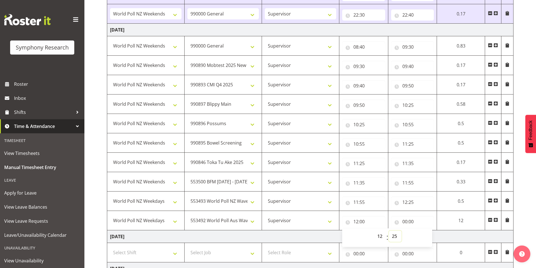
click at [389, 231] on select "00 01 02 03 04 05 06 07 08 09 10 11 12 13 14 15 16 17 18 19 20 21 22 23 24 25 2…" at bounding box center [395, 236] width 13 height 11
click at [403, 221] on input "00:00" at bounding box center [410, 221] width 43 height 11
click at [428, 239] on select "00 01 02 03 04 05 06 07 08 09 10 11 12 13 14 15 16 17 18 19 20 21 22 23" at bounding box center [428, 236] width 13 height 11
click at [422, 231] on select "00 01 02 03 04 05 06 07 08 09 10 11 12 13 14 15 16 17 18 19 20 21 22 23" at bounding box center [428, 236] width 13 height 11
click at [440, 237] on select "00 01 02 03 04 05 06 07 08 09 10 11 12 13 14 15 16 17 18 19 20 21 22 23 24 25 2…" at bounding box center [442, 236] width 13 height 11
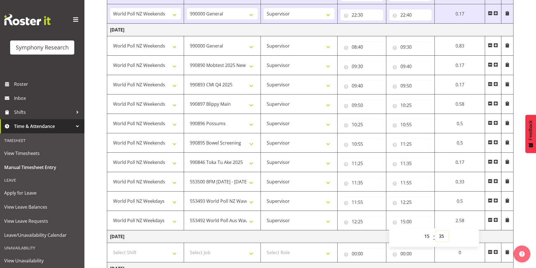
click at [438, 231] on select "00 01 02 03 04 05 06 07 08 09 10 11 12 13 14 15 16 17 18 19 20 21 22 23 24 25 2…" at bounding box center [442, 236] width 13 height 11
click at [440, 237] on select "00 01 02 03 04 05 06 07 08 09 10 11 12 13 14 15 16 17 18 19 20 21 22 23 24 25 2…" at bounding box center [444, 236] width 13 height 11
click at [438, 231] on select "00 01 02 03 04 05 06 07 08 09 10 11 12 13 14 15 16 17 18 19 20 21 22 23 24 25 2…" at bounding box center [444, 236] width 13 height 11
click at [497, 219] on span at bounding box center [496, 220] width 5 height 5
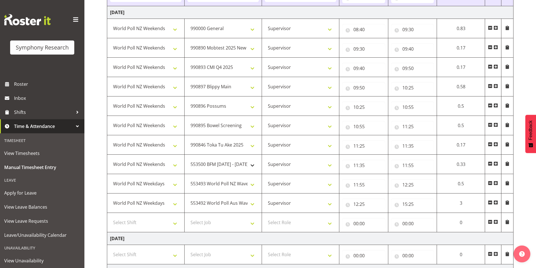
scroll to position [999, 0]
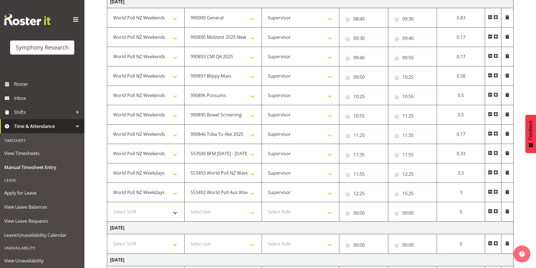
click at [151, 211] on select "Select Shift !!Weekend Residential (Roster IT Shift Label) *Business 9/10am ~ 4…" at bounding box center [146, 211] width 72 height 11
click at [110, 206] on select "Select Shift !!Weekend Residential (Roster IT Shift Label) *Business 9/10am ~ 4…" at bounding box center [146, 211] width 72 height 11
click at [211, 210] on select "Select Job 550060 IF Admin 553492 World Poll Aus Wave 2 Main 2025 553493 World …" at bounding box center [224, 211] width 72 height 11
click at [188, 206] on select "Select Job 550060 IF Admin 553492 World Poll Aus Wave 2 Main 2025 553493 World …" at bounding box center [224, 211] width 72 height 11
click at [299, 214] on select "Select Role Interviewing Briefing Supervisor" at bounding box center [301, 211] width 72 height 11
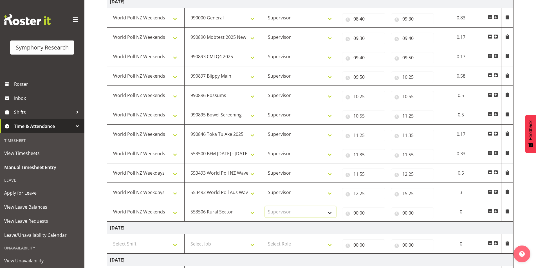
click at [265, 206] on select "Select Role Interviewing Briefing Supervisor" at bounding box center [301, 211] width 72 height 11
click at [356, 214] on input "00:00" at bounding box center [363, 213] width 43 height 11
click at [377, 228] on select "00 01 02 03 04 05 06 07 08 09 10 11 12 13 14 15 16 17 18 19 20 21 22 23" at bounding box center [381, 227] width 13 height 11
click at [375, 222] on select "00 01 02 03 04 05 06 07 08 09 10 11 12 13 14 15 16 17 18 19 20 21 22 23" at bounding box center [381, 227] width 13 height 11
click at [397, 228] on select "00 01 02 03 04 05 06 07 08 09 10 11 12 13 14 15 16 17 18 19 20 21 22 23 24 25 2…" at bounding box center [395, 227] width 13 height 11
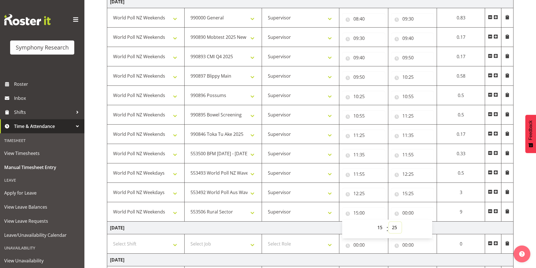
click at [389, 222] on select "00 01 02 03 04 05 06 07 08 09 10 11 12 13 14 15 16 17 18 19 20 21 22 23 24 25 2…" at bounding box center [395, 227] width 13 height 11
click at [404, 212] on input "00:00" at bounding box center [410, 213] width 43 height 11
click at [420, 228] on div "00 01 02 03 04 05 06 07 08 09 10 11 12 13 14 15 16 17 18 19 20 21 22 23 : 00 01…" at bounding box center [434, 229] width 90 height 14
click at [422, 228] on select "00 01 02 03 04 05 06 07 08 09 10 11 12 13 14 15 16 17 18 19 20 21 22 23" at bounding box center [428, 227] width 13 height 11
click at [422, 222] on select "00 01 02 03 04 05 06 07 08 09 10 11 12 13 14 15 16 17 18 19 20 21 22 23" at bounding box center [428, 227] width 13 height 11
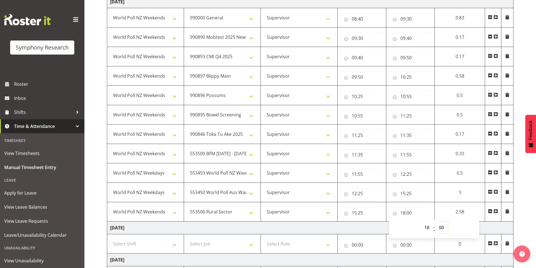
click at [444, 228] on select "00 01 02 03 04 05 06 07 08 09 10 11 12 13 14 15 16 17 18 19 20 21 22 23 24 25 2…" at bounding box center [442, 227] width 13 height 11
click at [436, 222] on select "00 01 02 03 04 05 06 07 08 09 10 11 12 13 14 15 16 17 18 19 20 21 22 23 24 25 2…" at bounding box center [442, 227] width 13 height 11
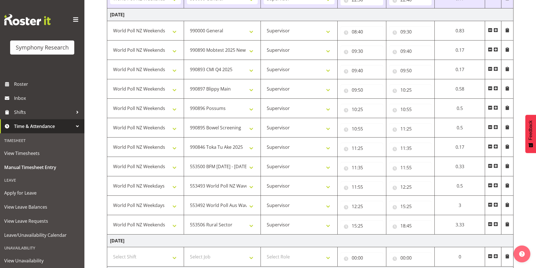
scroll to position [996, 0]
